Goal: Task Accomplishment & Management: Use online tool/utility

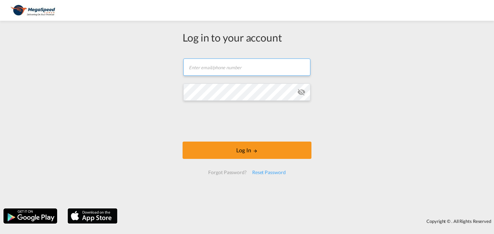
type input "[PERSON_NAME][EMAIL_ADDRESS][PERSON_NAME][DOMAIN_NAME]"
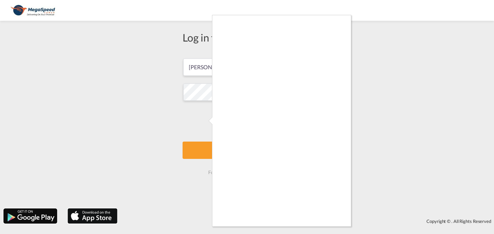
click at [418, 107] on div at bounding box center [247, 117] width 494 height 234
click at [100, 144] on div at bounding box center [247, 117] width 494 height 234
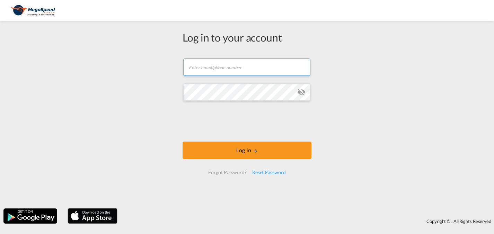
type input "[PERSON_NAME][EMAIL_ADDRESS][PERSON_NAME][DOMAIN_NAME]"
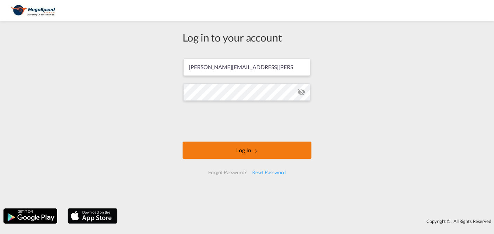
click at [245, 150] on button "Log In" at bounding box center [246, 150] width 129 height 17
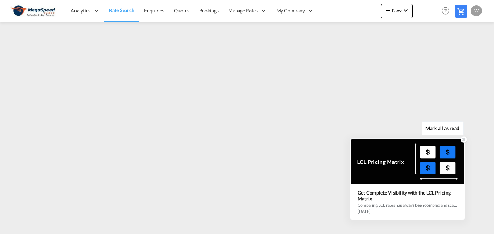
click at [464, 139] on icon at bounding box center [463, 139] width 2 height 2
